Goal: Information Seeking & Learning: Learn about a topic

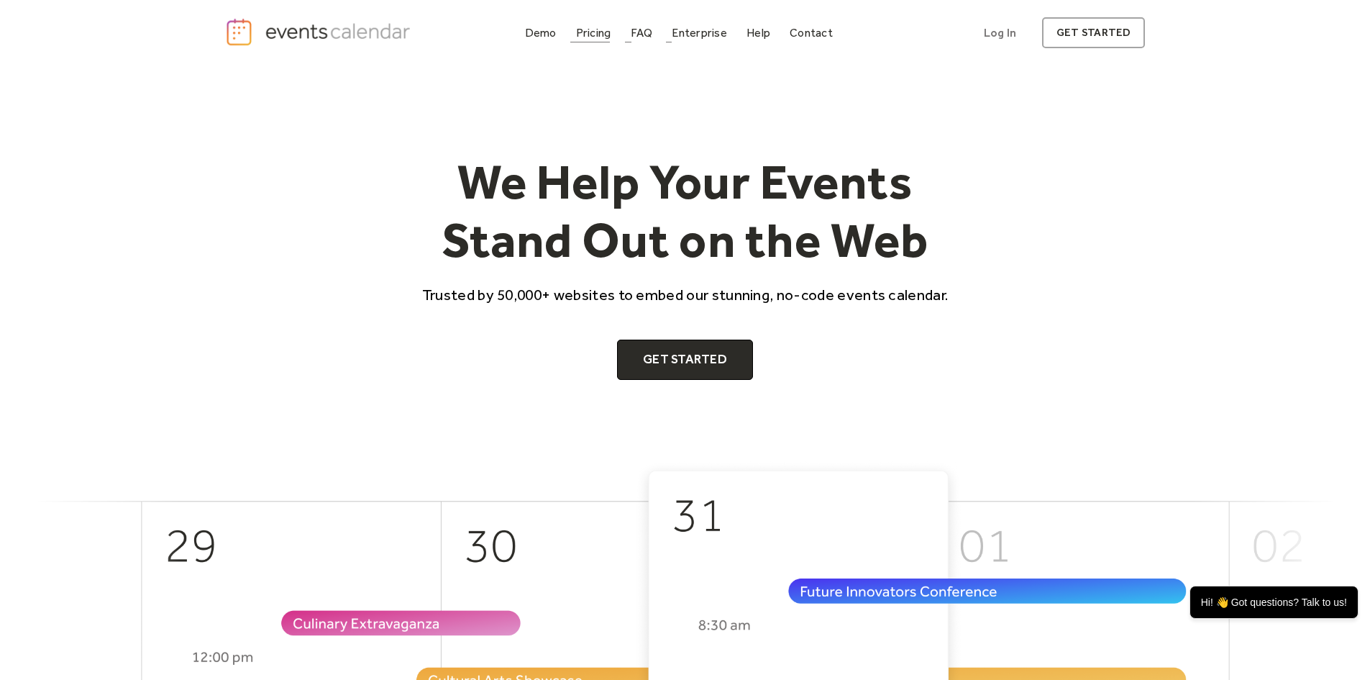
click at [589, 35] on div "Pricing" at bounding box center [593, 33] width 35 height 8
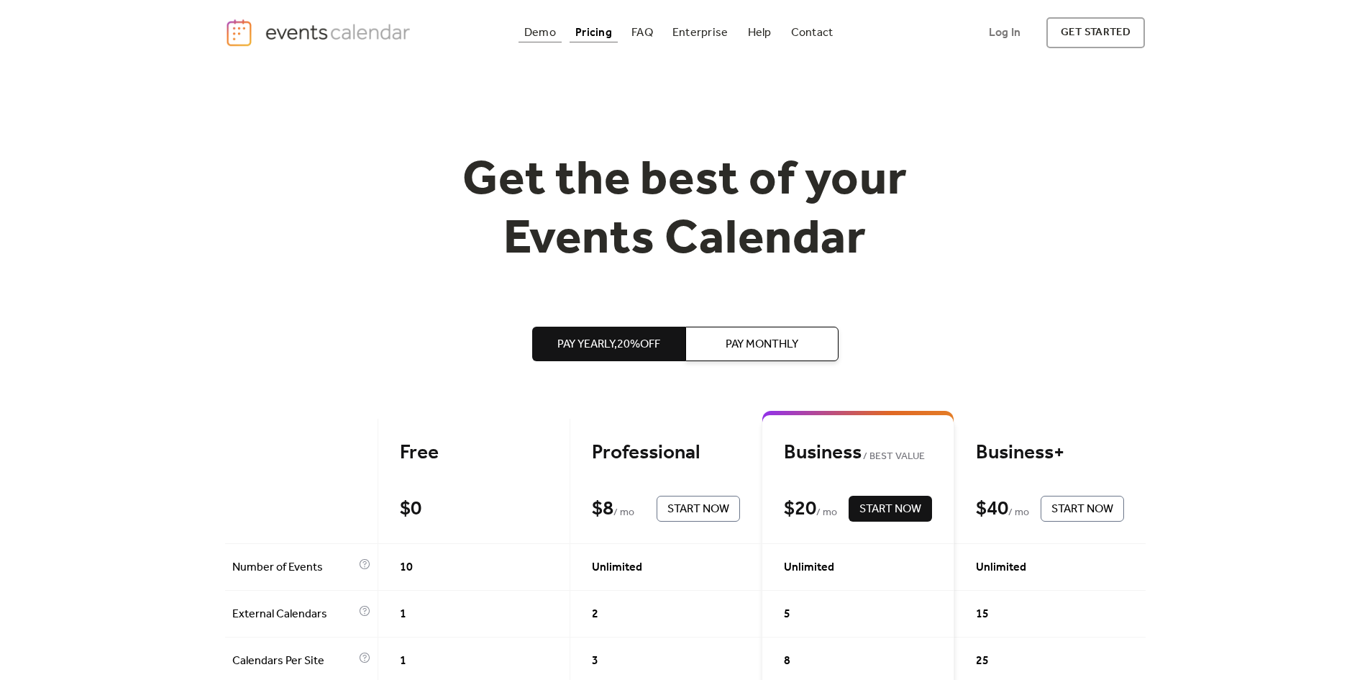
click at [547, 30] on div "Demo" at bounding box center [540, 33] width 32 height 8
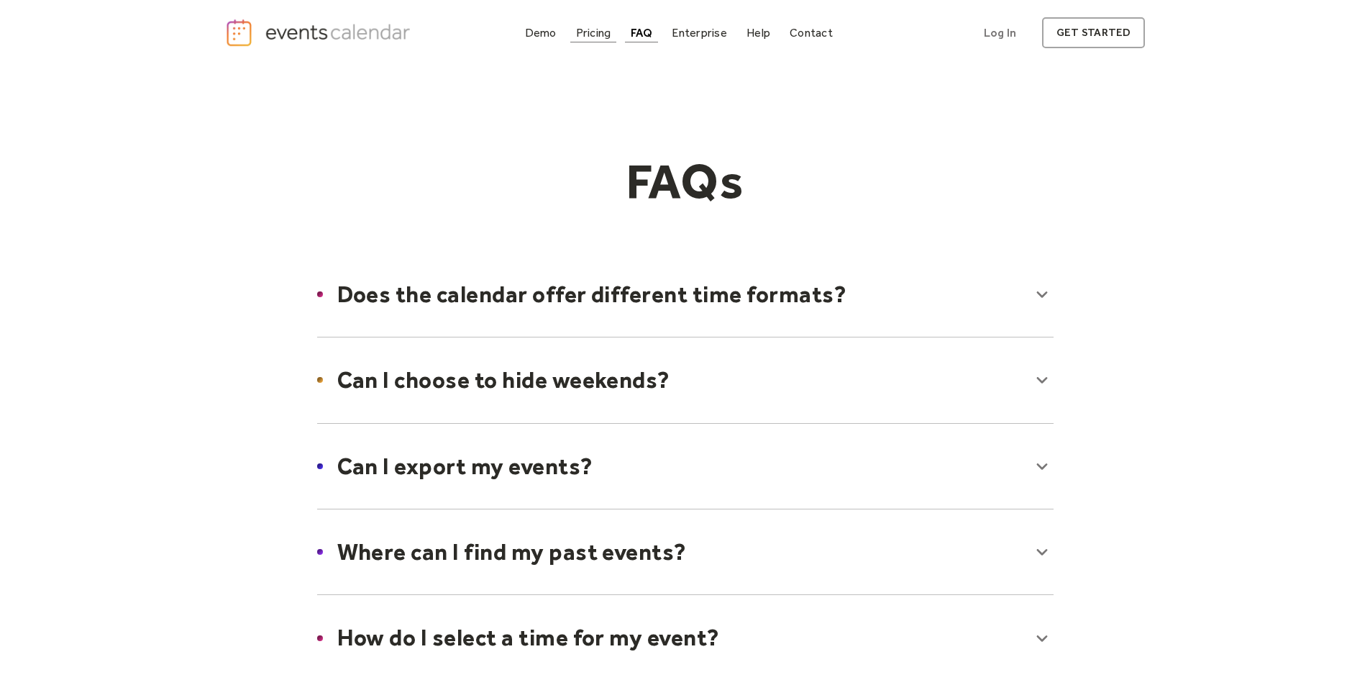
click at [588, 35] on div "Pricing" at bounding box center [593, 33] width 35 height 8
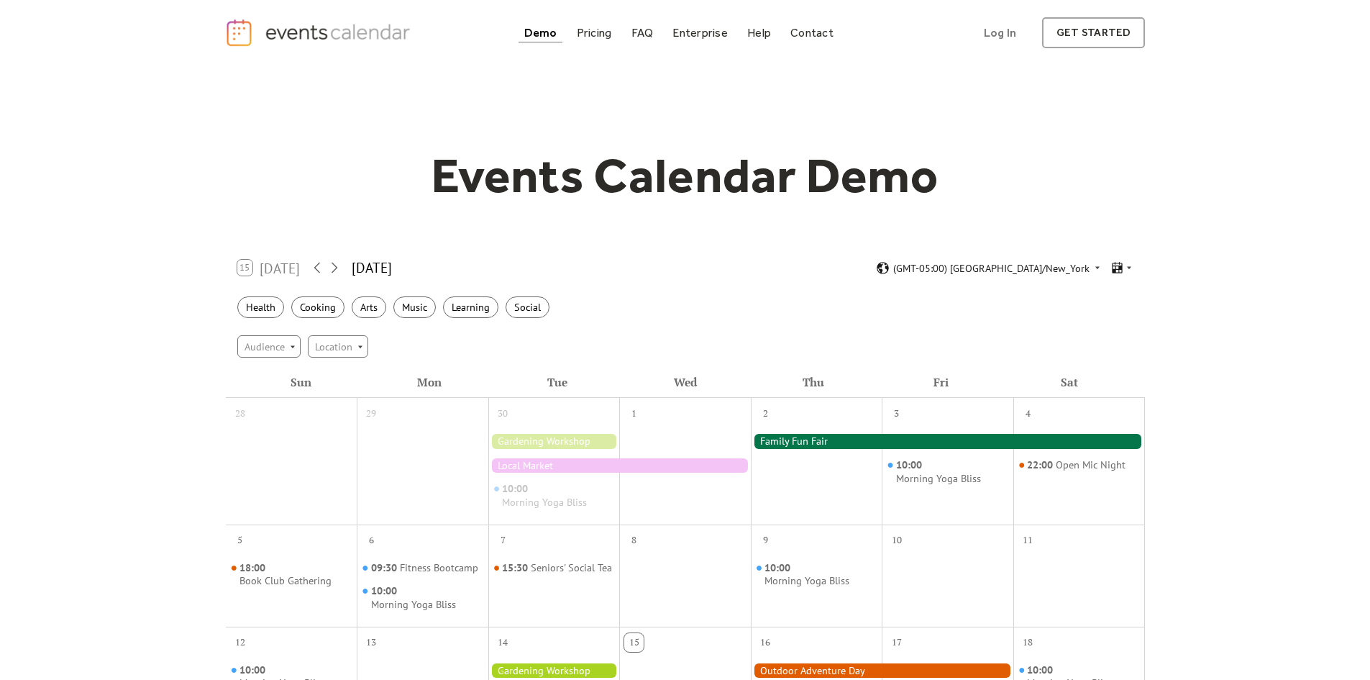
click at [801, 439] on div at bounding box center [948, 441] width 394 height 14
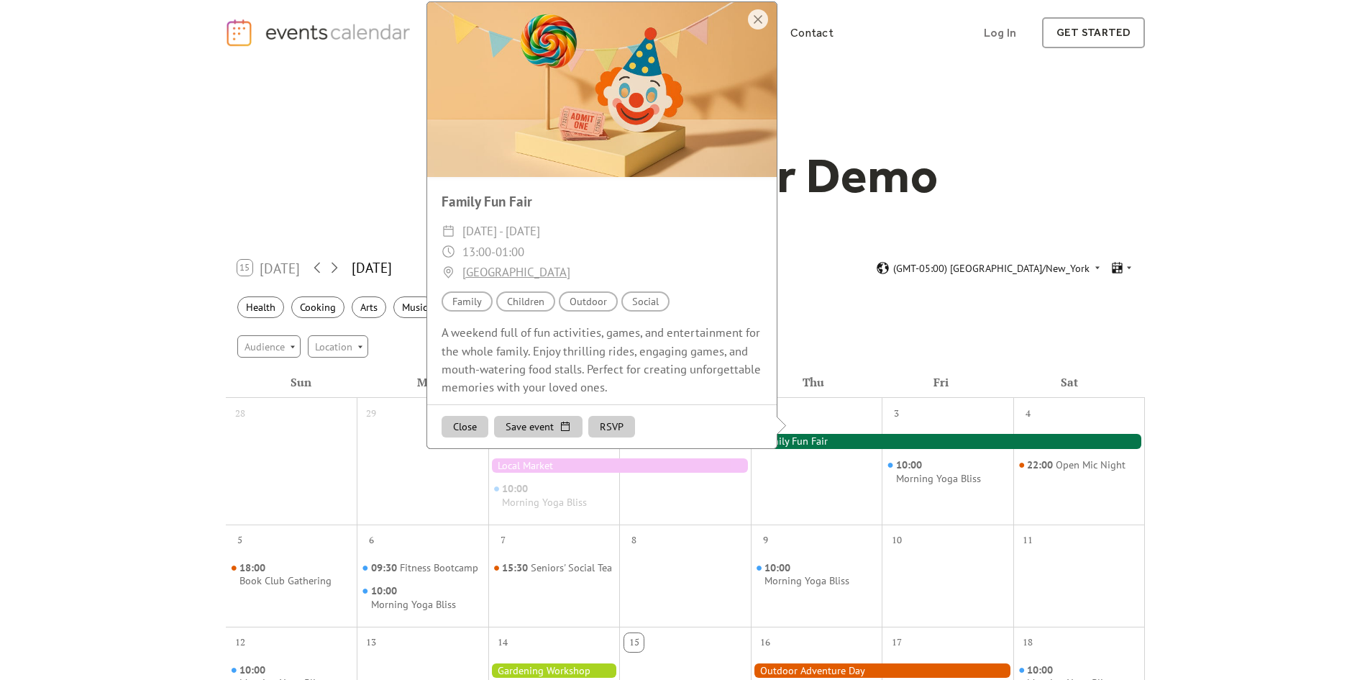
click at [871, 338] on div "Audience Location" at bounding box center [685, 346] width 919 height 39
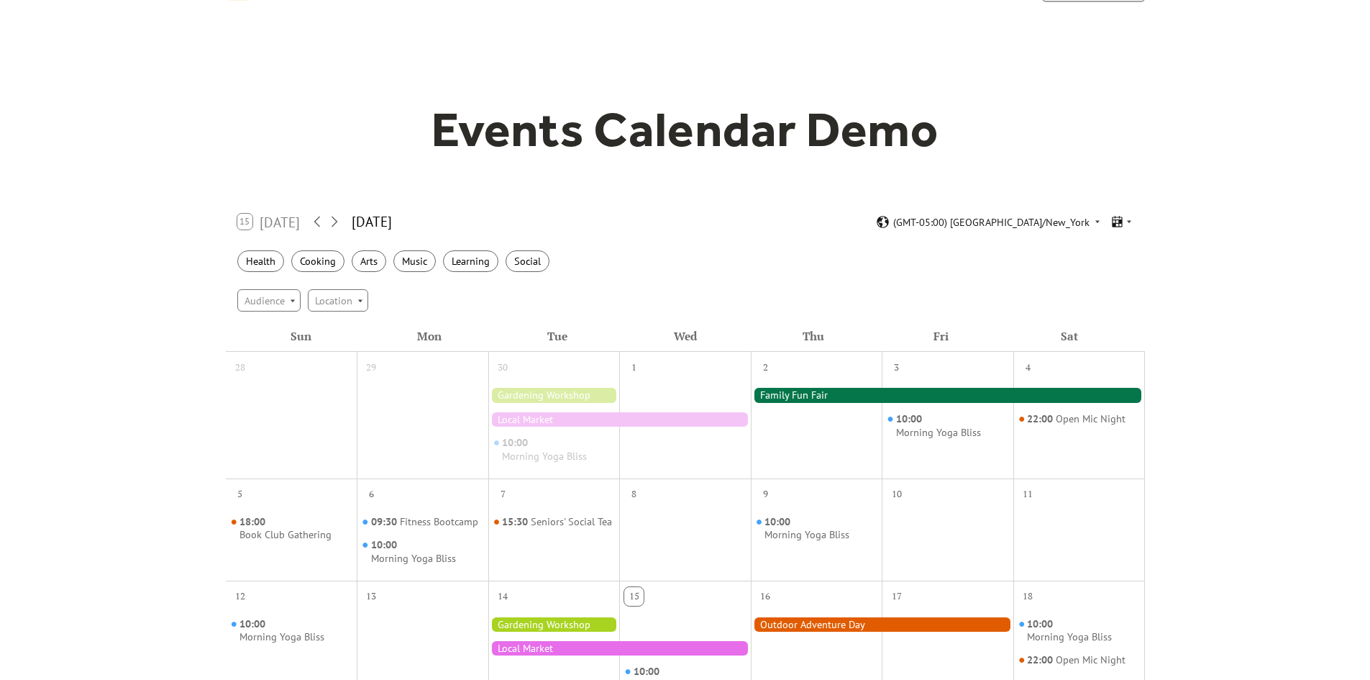
scroll to position [72, 0]
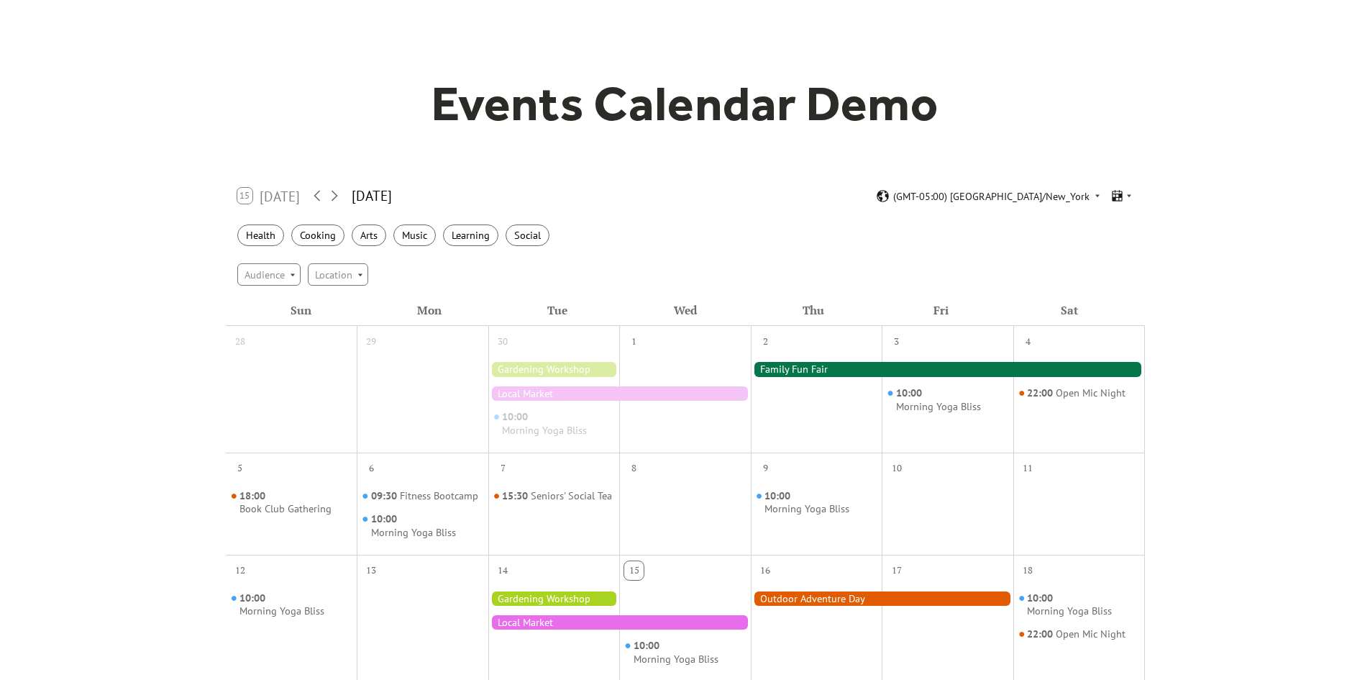
click at [823, 369] on div at bounding box center [948, 369] width 394 height 14
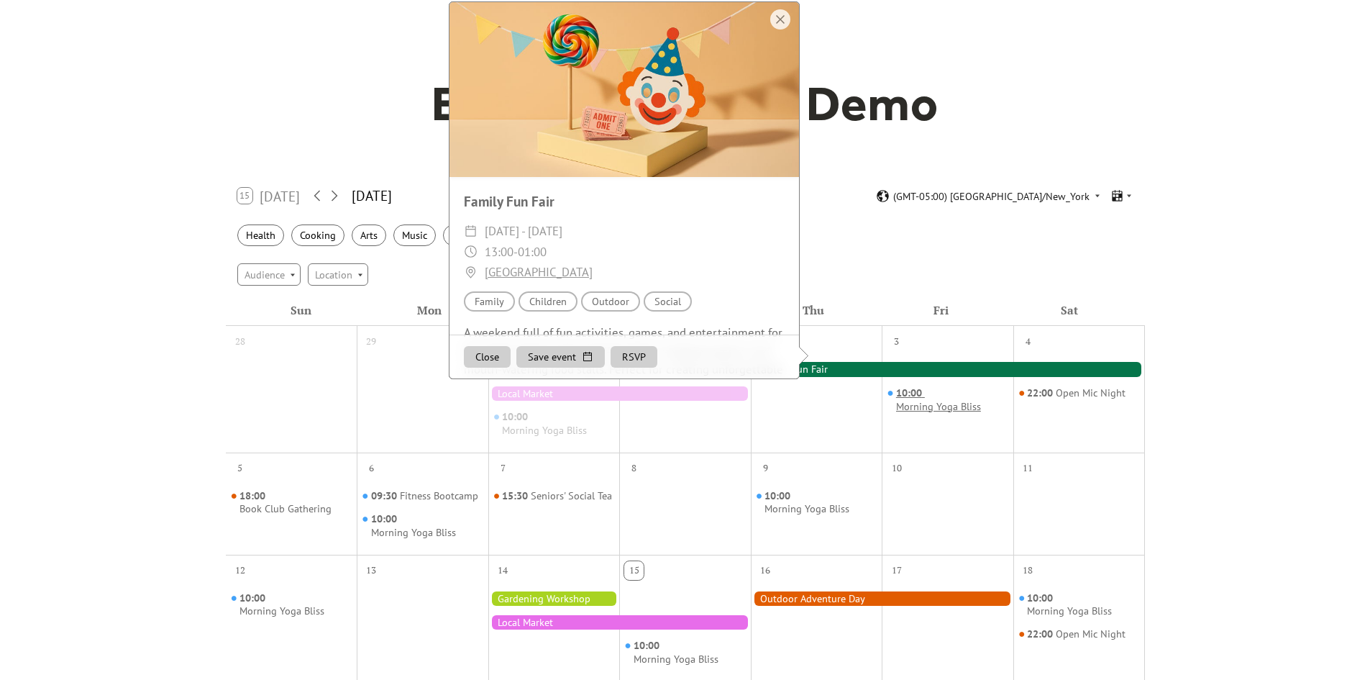
click at [932, 406] on div "Morning Yoga Bliss" at bounding box center [938, 407] width 85 height 14
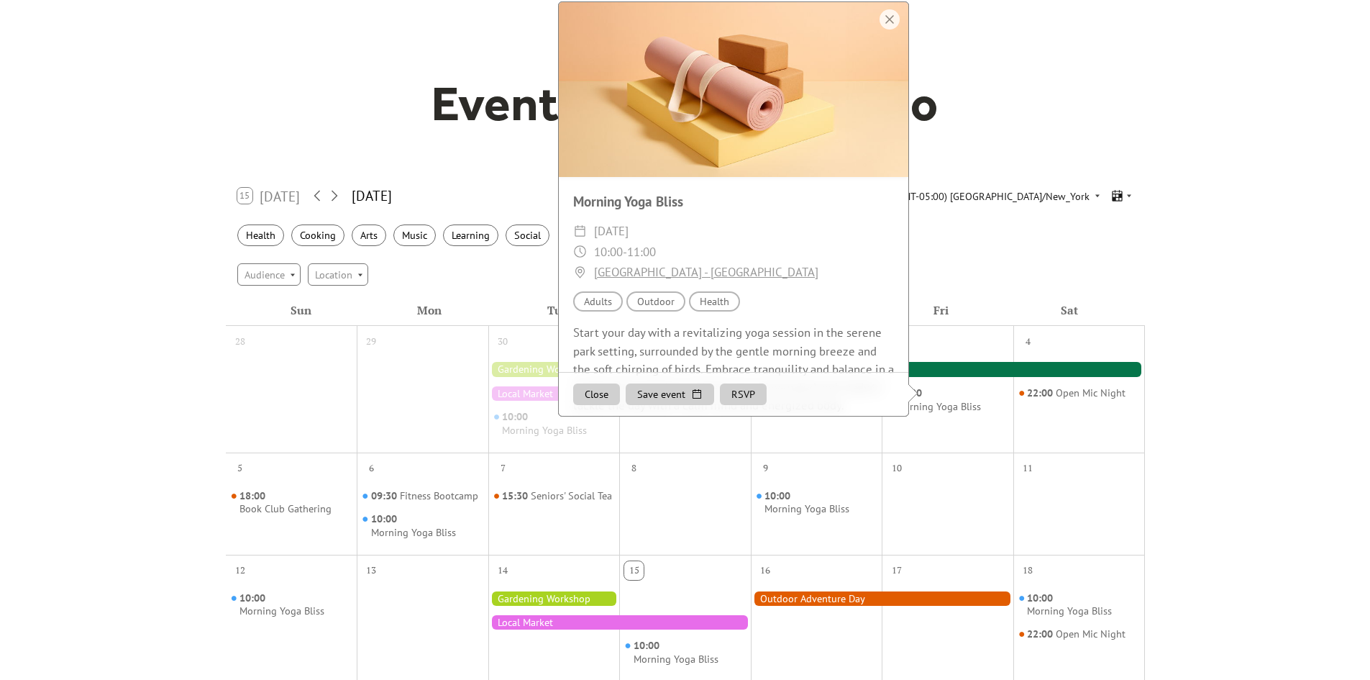
drag, startPoint x: 822, startPoint y: 329, endPoint x: 810, endPoint y: 337, distance: 14.2
click at [821, 330] on div "Morning Yoga Bliss ​ [DATE] ​ 10:00 - 11:00 ​ [GEOGRAPHIC_DATA] - [GEOGRAPHIC_D…" at bounding box center [734, 303] width 350 height 252
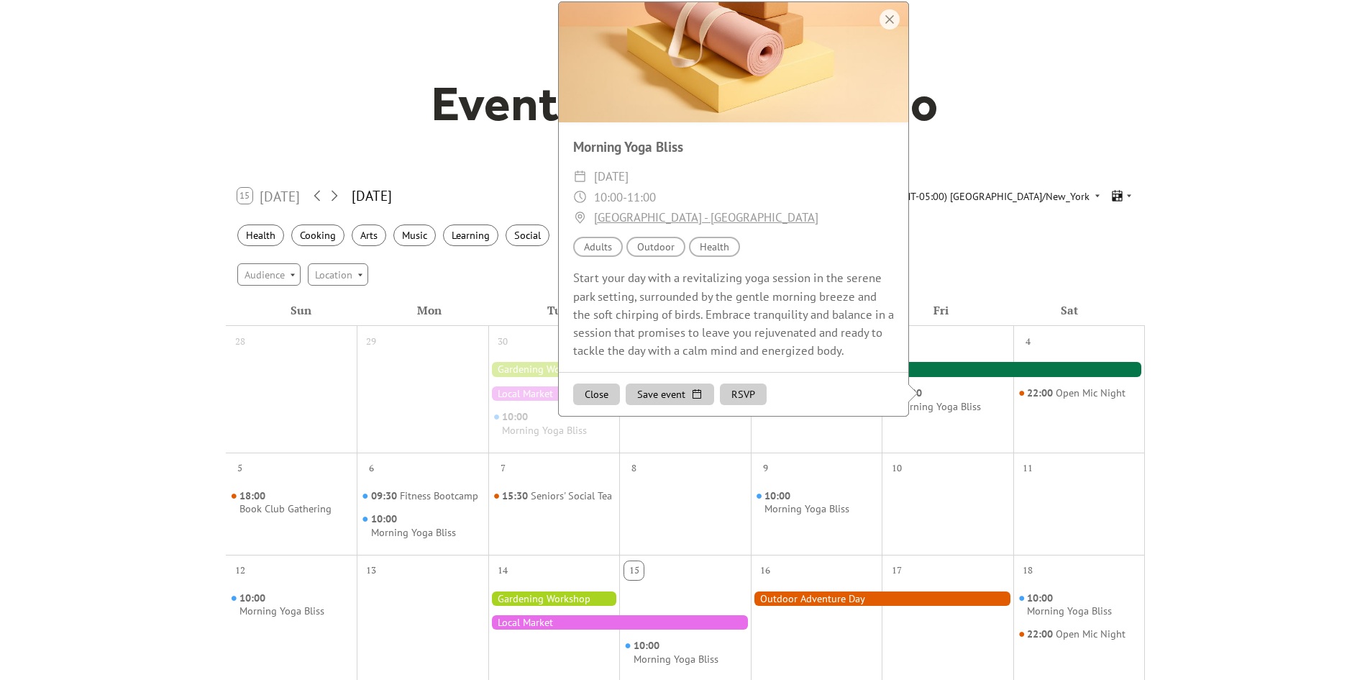
click at [422, 263] on div "Audience Location" at bounding box center [685, 274] width 919 height 39
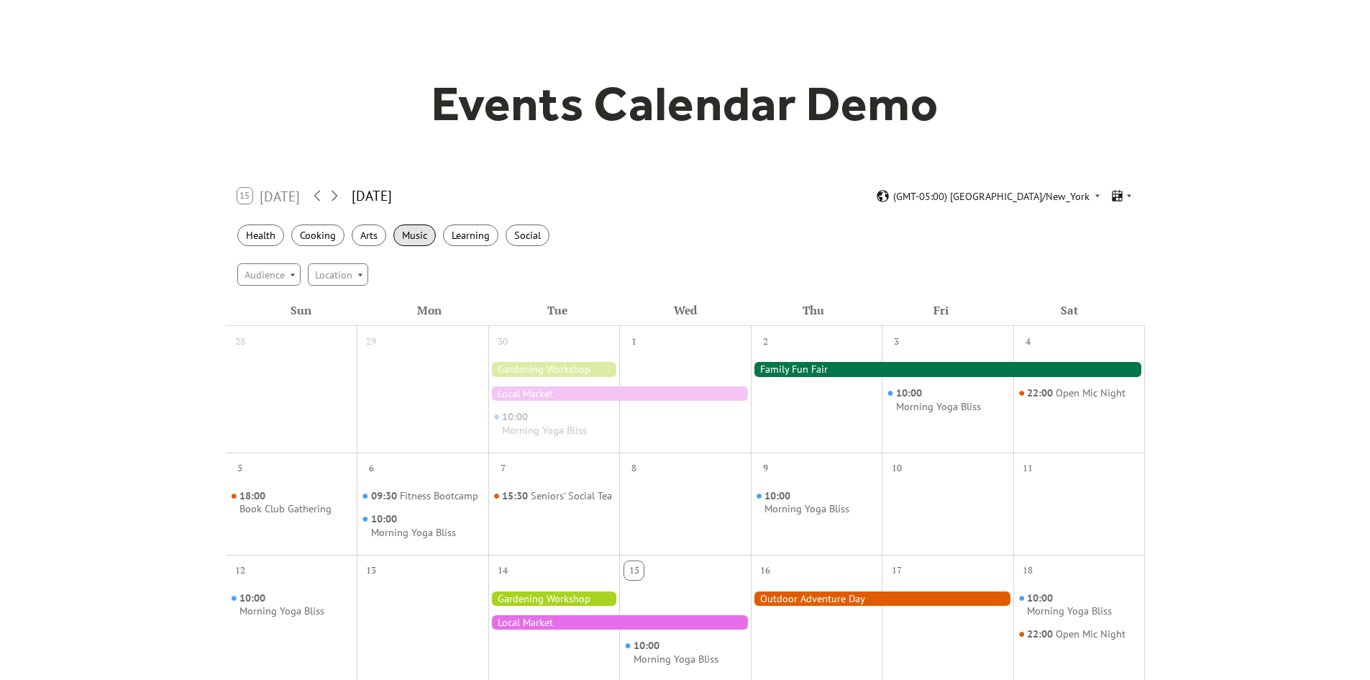
click at [411, 239] on div "Music" at bounding box center [414, 235] width 42 height 22
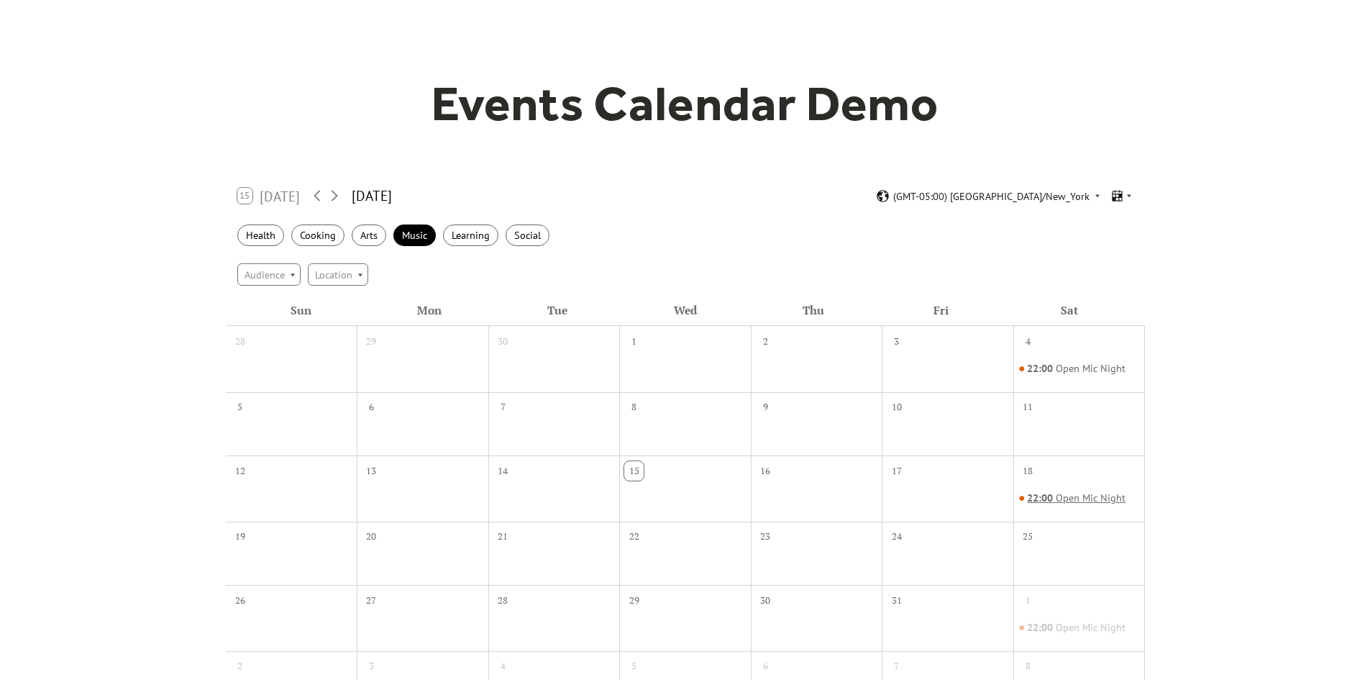
click at [1070, 500] on div "Open Mic Night" at bounding box center [1091, 498] width 70 height 14
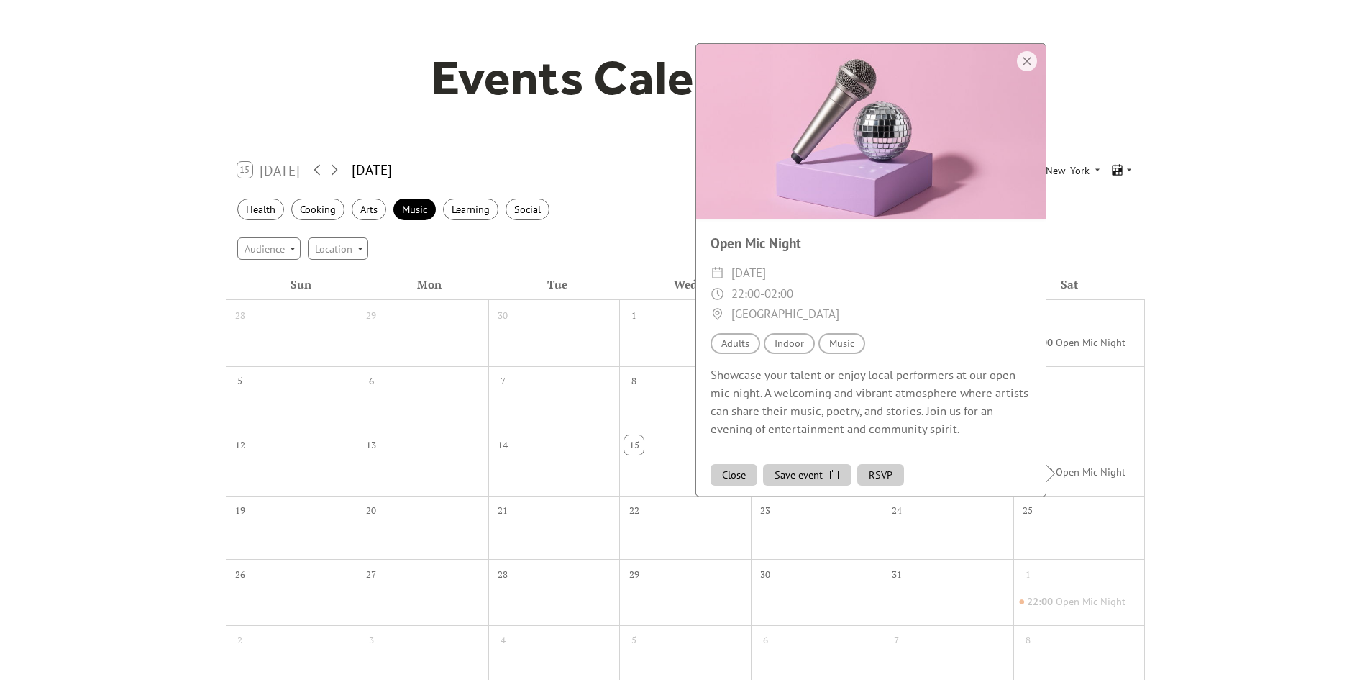
scroll to position [72, 0]
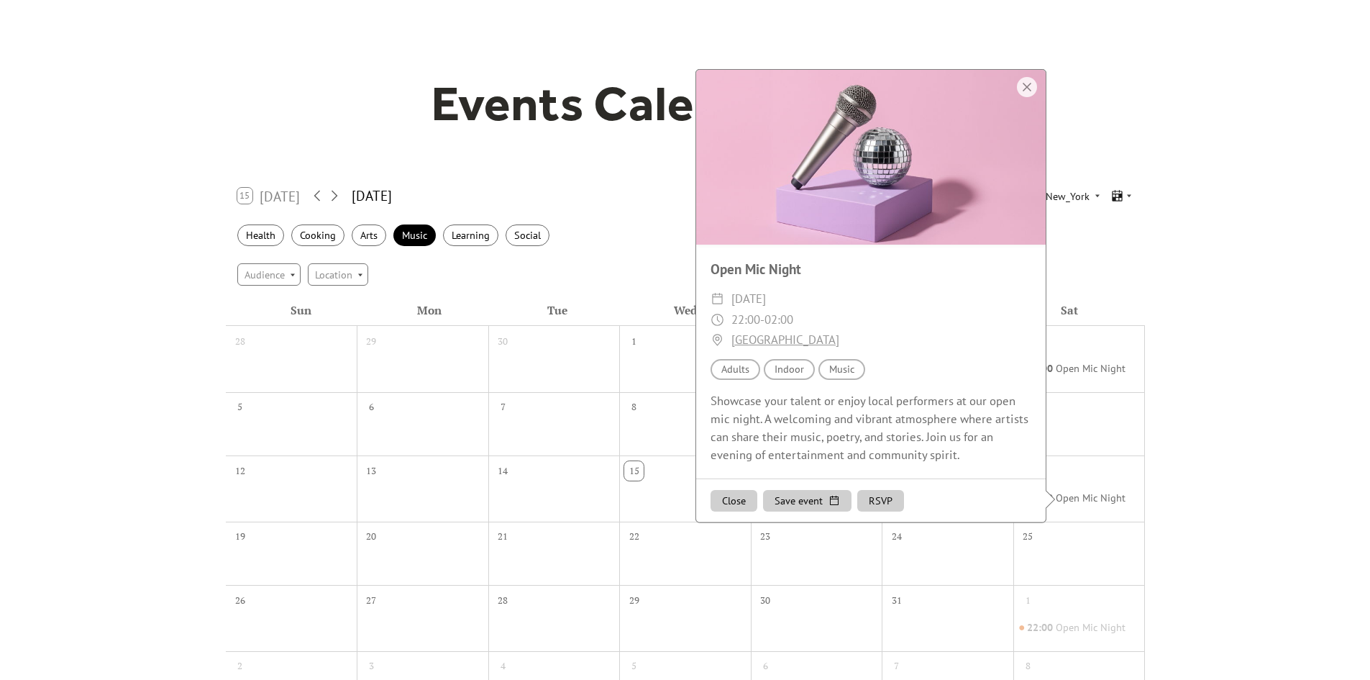
click at [1244, 392] on div "Events Calendar Demo Loading the Events Calendar..." at bounding box center [685, 420] width 1370 height 852
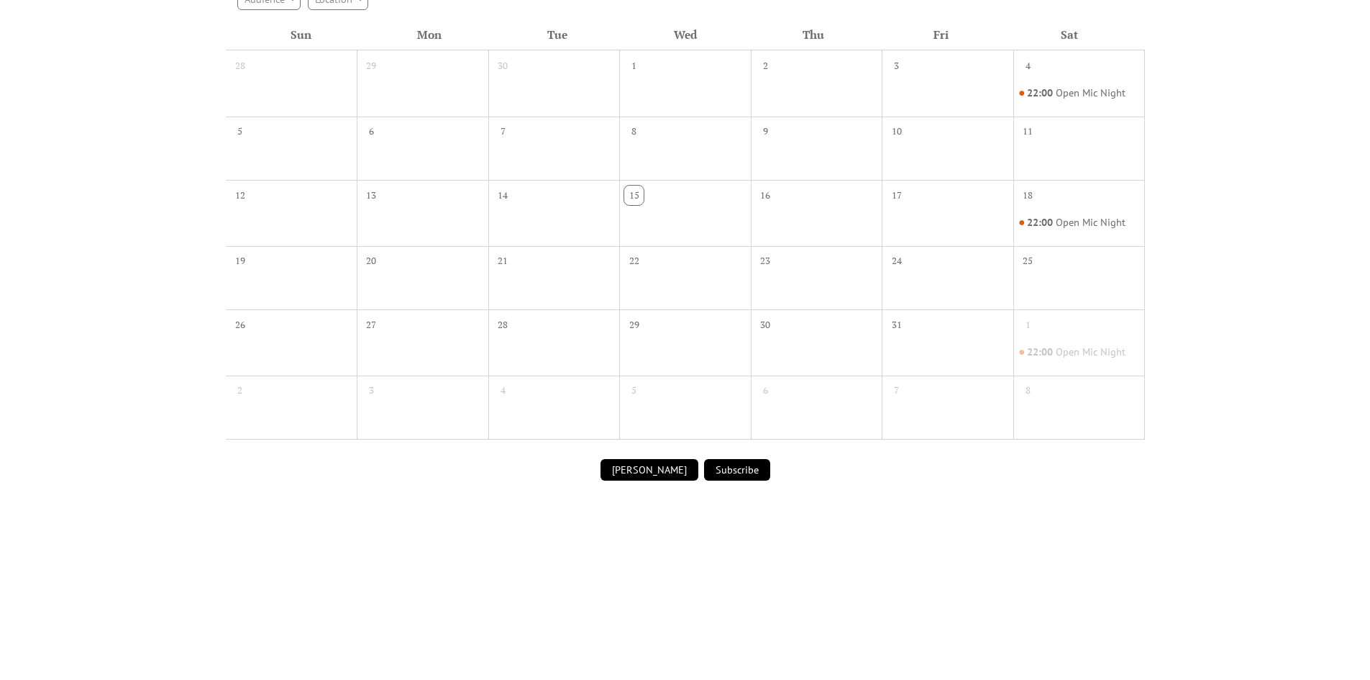
scroll to position [360, 0]
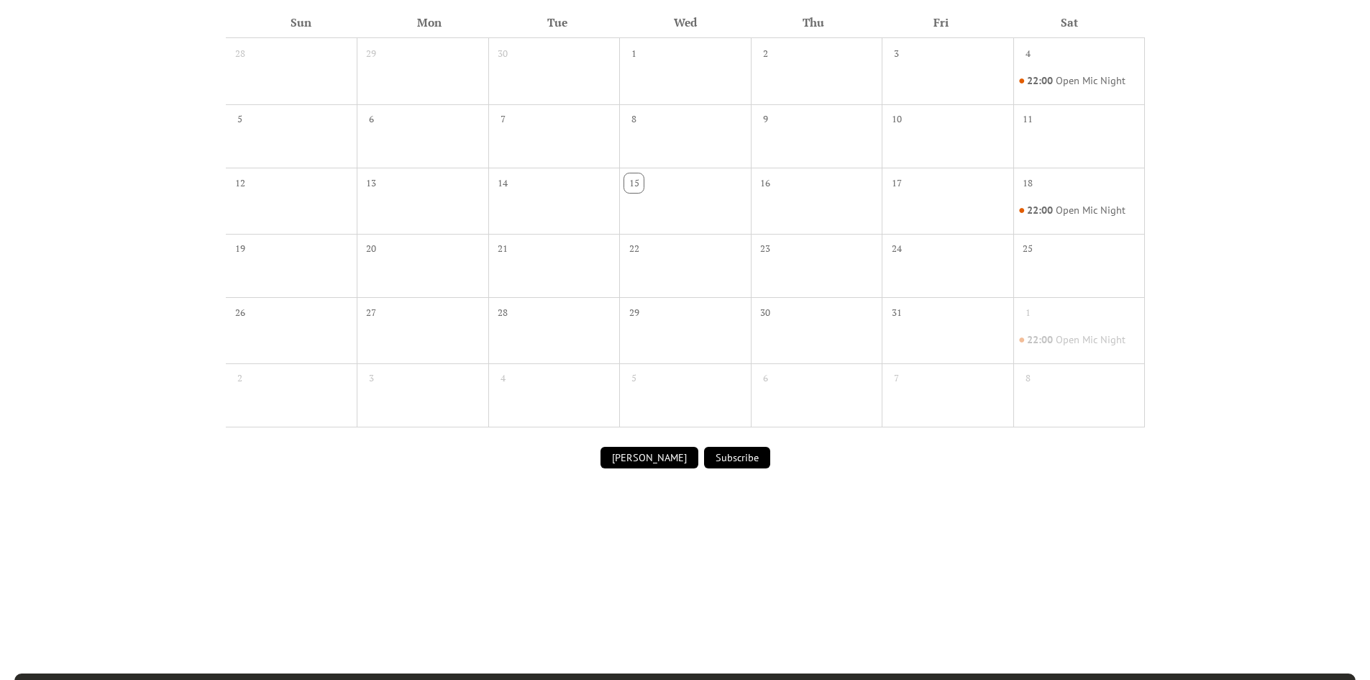
click at [647, 463] on button "[PERSON_NAME]" at bounding box center [650, 458] width 98 height 22
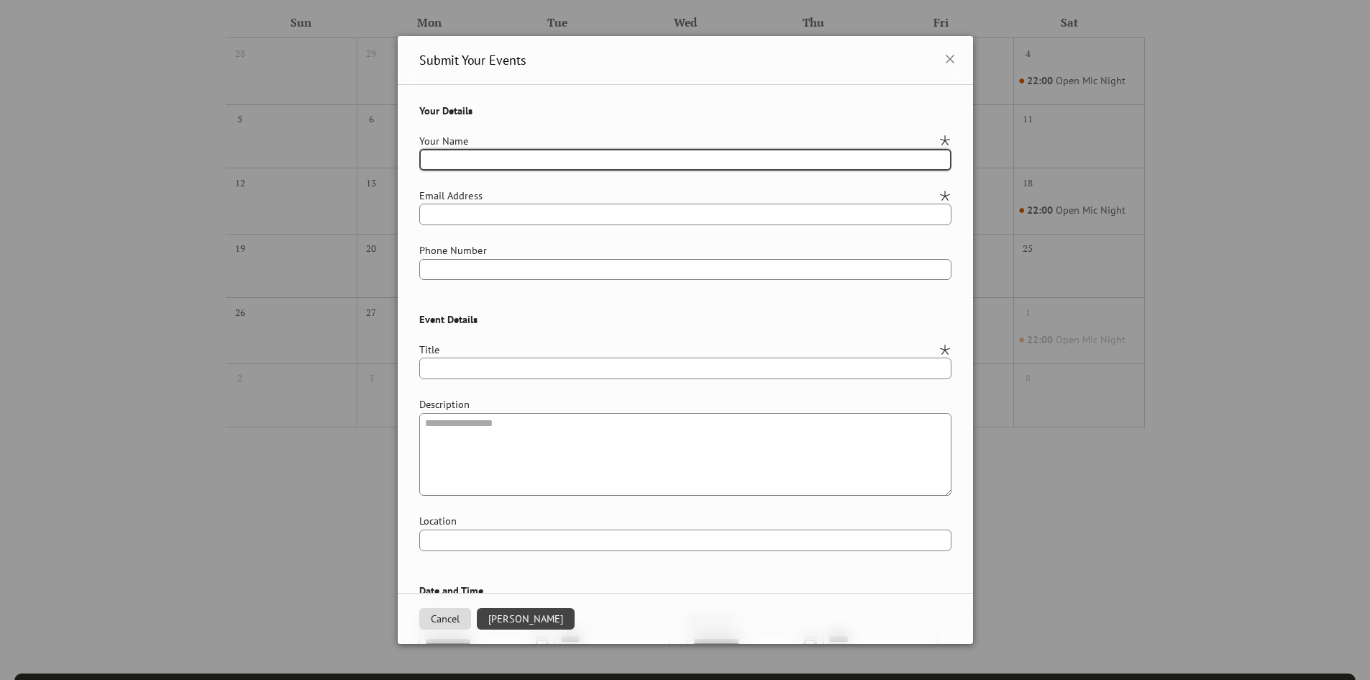
click at [1214, 484] on div "**********" at bounding box center [685, 340] width 1370 height 680
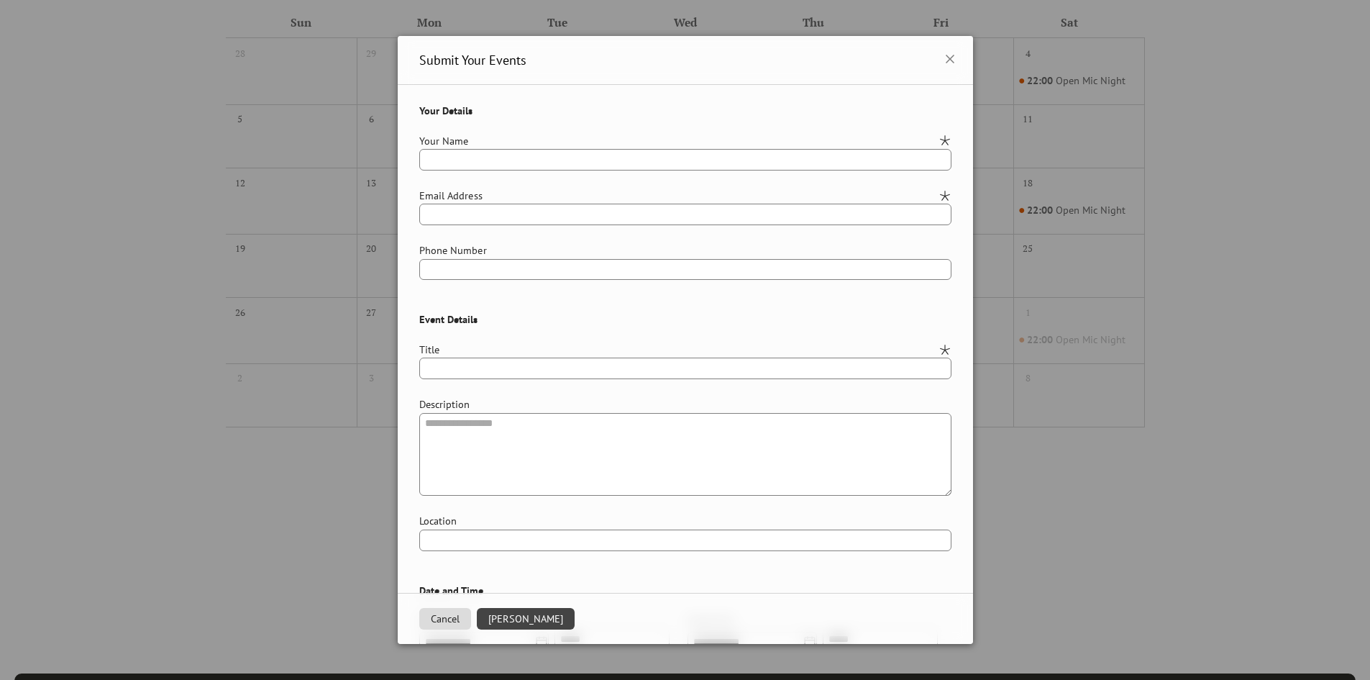
click at [947, 59] on icon at bounding box center [950, 58] width 17 height 17
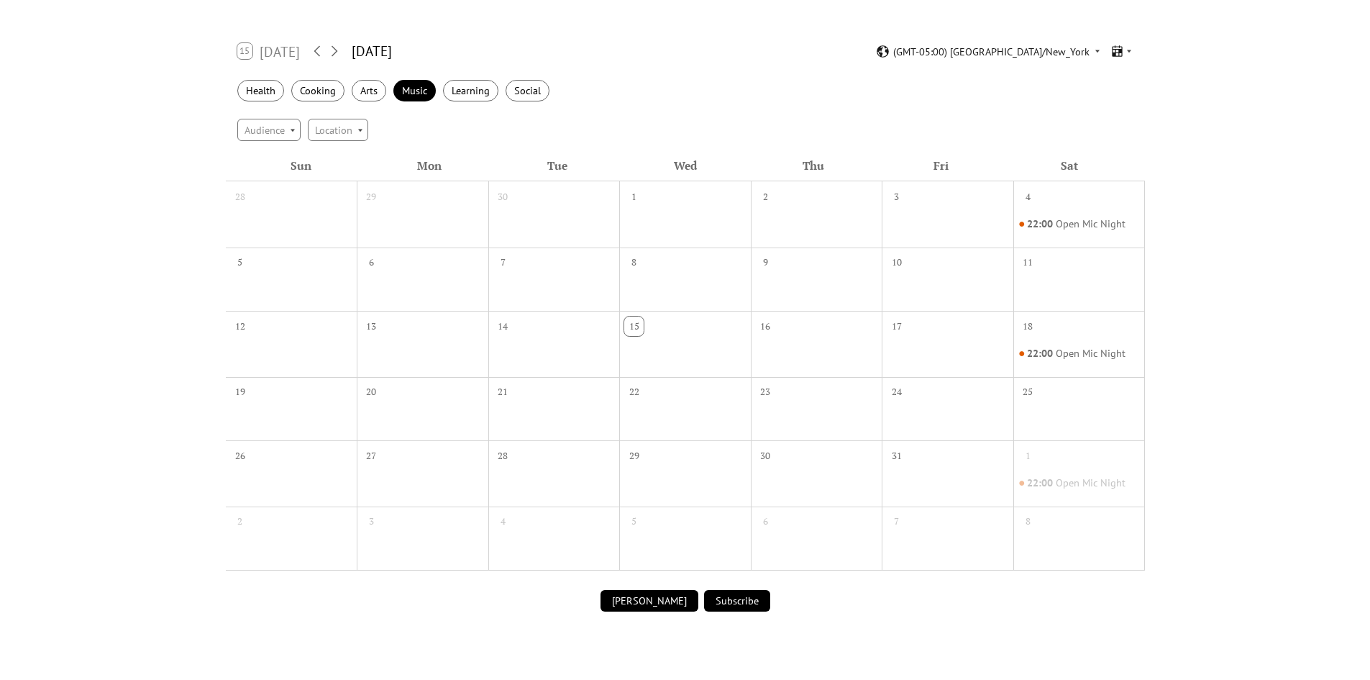
scroll to position [216, 0]
click at [1062, 343] on div "22:00 Open Mic Night" at bounding box center [1080, 355] width 132 height 32
click at [1062, 354] on div "Open Mic Night" at bounding box center [1091, 354] width 70 height 14
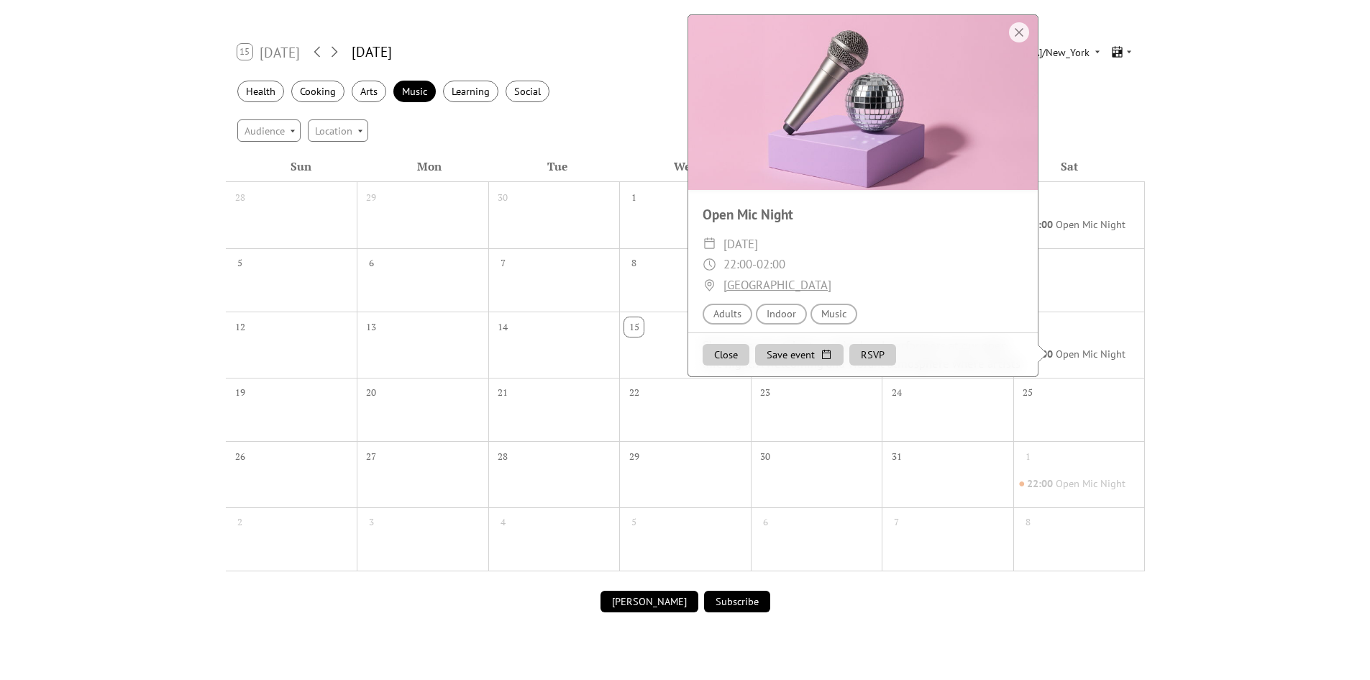
click at [655, 121] on div "Audience Location" at bounding box center [685, 130] width 919 height 39
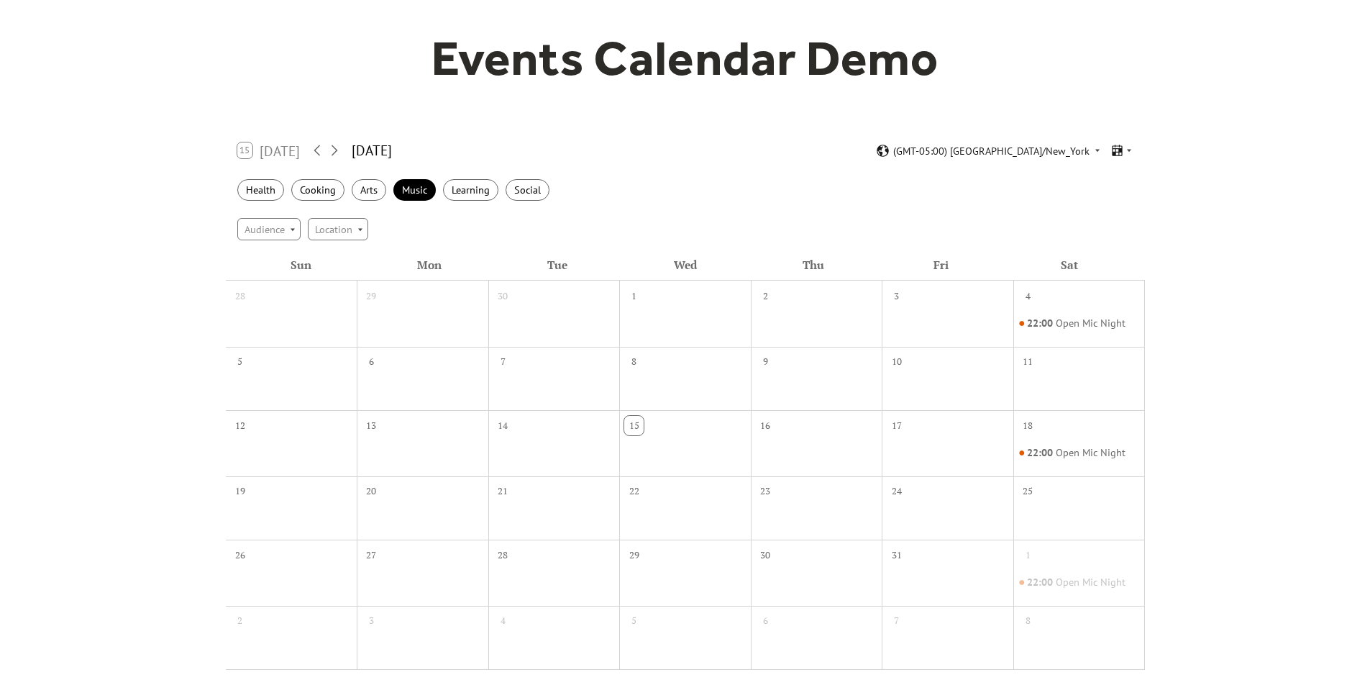
scroll to position [0, 0]
